Goal: Task Accomplishment & Management: Use online tool/utility

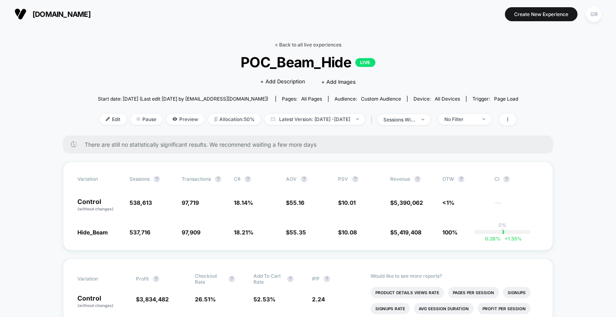
click at [287, 46] on link "< Back to all live experiences" at bounding box center [308, 45] width 67 height 6
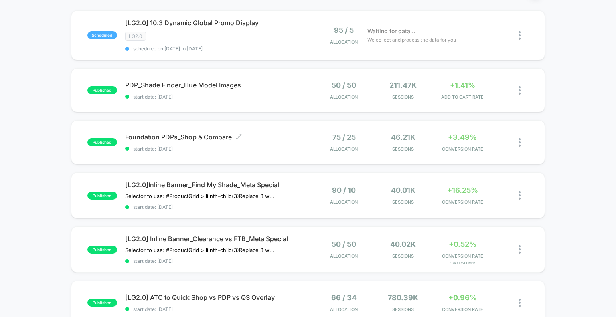
scroll to position [80, 0]
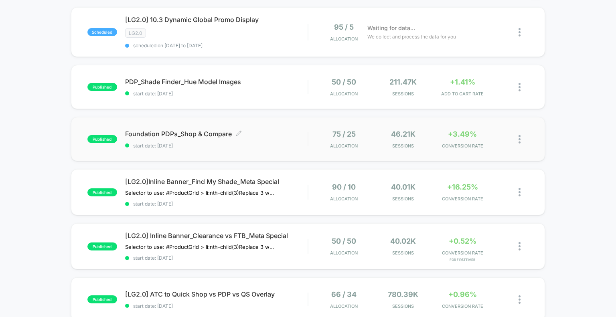
click at [272, 133] on span "Foundation PDPs_Shop & Compare Click to edit experience details" at bounding box center [216, 134] width 183 height 8
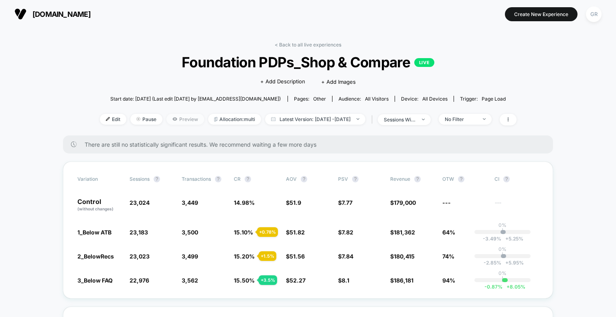
click at [168, 122] on span "Preview" at bounding box center [185, 119] width 38 height 11
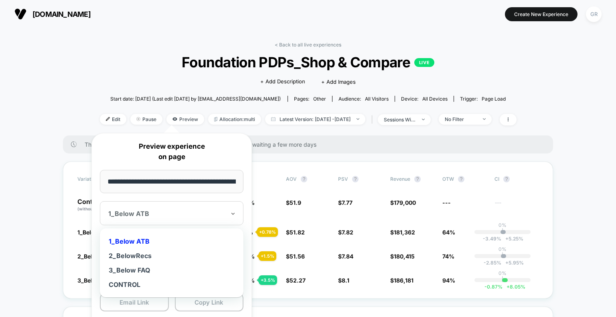
click at [216, 216] on div at bounding box center [166, 214] width 117 height 8
click at [142, 239] on div "1_Below ATB" at bounding box center [172, 241] width 136 height 14
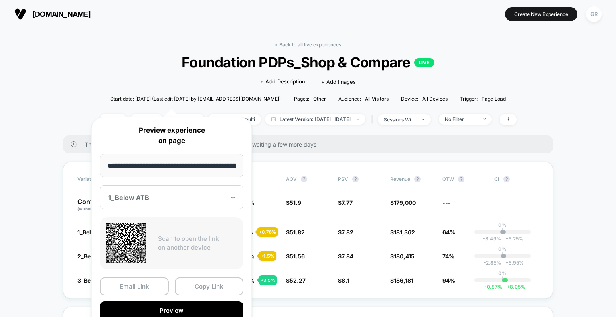
scroll to position [40, 0]
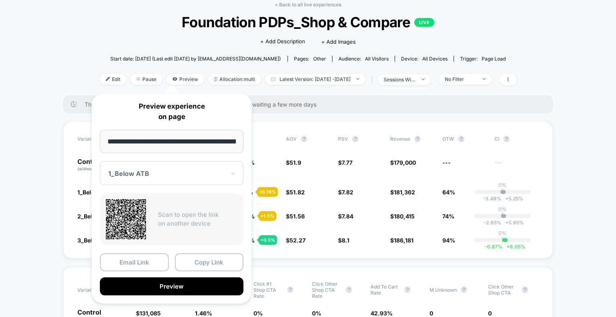
click at [196, 141] on input "**********" at bounding box center [172, 141] width 144 height 23
click at [204, 259] on button "Copy Link" at bounding box center [209, 262] width 69 height 18
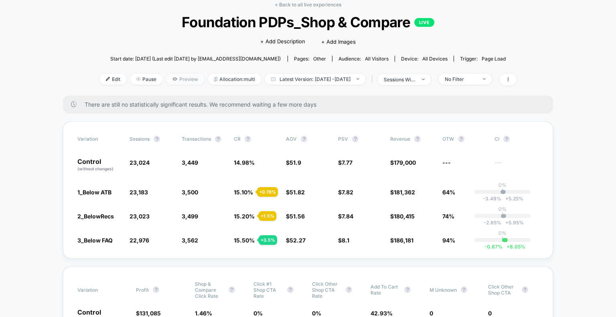
click at [172, 78] on span "Preview" at bounding box center [185, 79] width 38 height 11
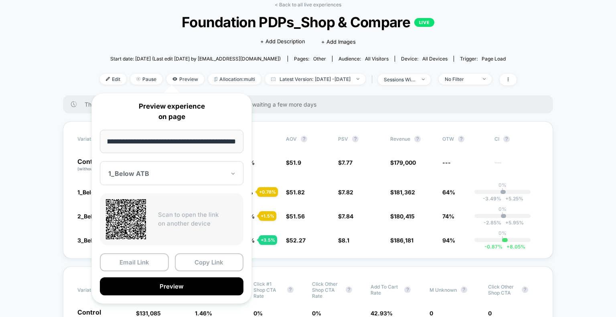
scroll to position [0, 0]
click at [234, 176] on icon at bounding box center [233, 174] width 6 height 8
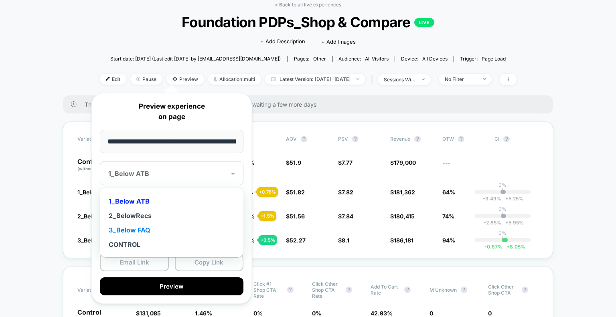
click at [144, 229] on div "3_Below FAQ" at bounding box center [172, 230] width 136 height 14
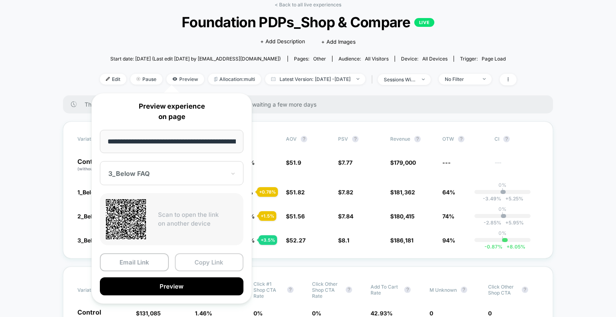
click at [209, 260] on button "Copy Link" at bounding box center [209, 262] width 69 height 18
